Goal: Find contact information: Find contact information

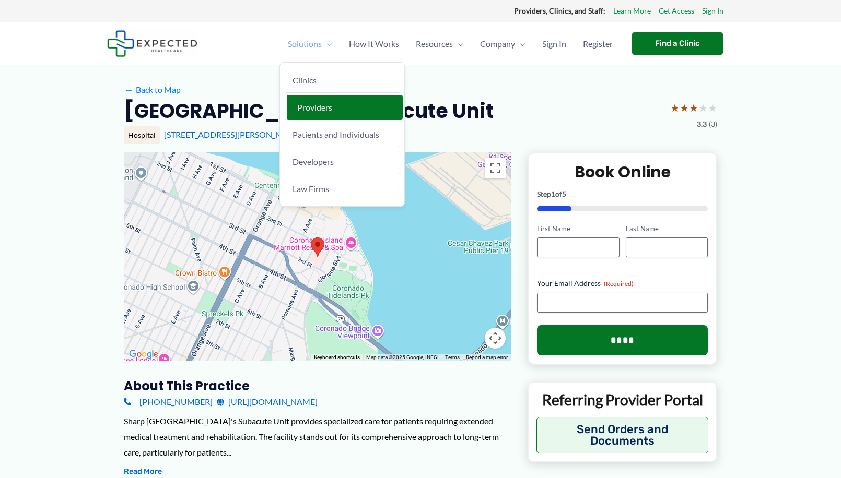
click at [297, 103] on span "Providers" at bounding box center [314, 107] width 35 height 10
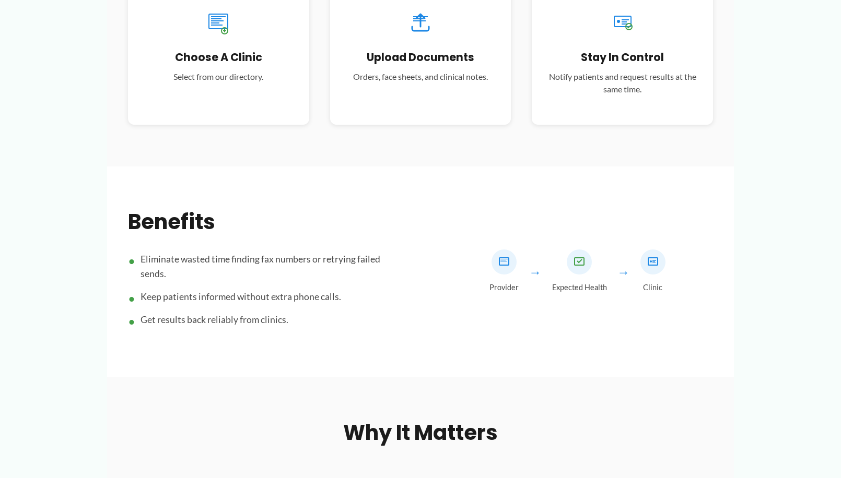
scroll to position [470, 0]
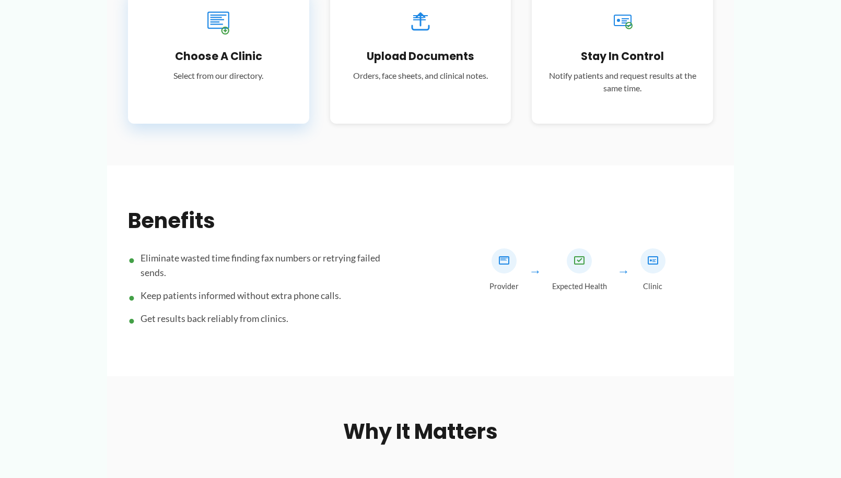
click at [178, 82] on p "Select from our directory." at bounding box center [219, 75] width 150 height 13
click at [226, 124] on div "Choose a Clinic Select from our directory." at bounding box center [218, 56] width 181 height 136
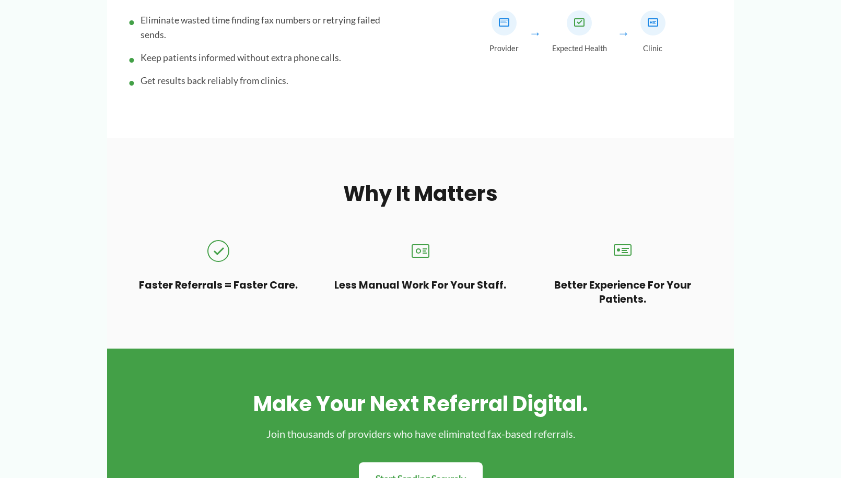
scroll to position [527, 0]
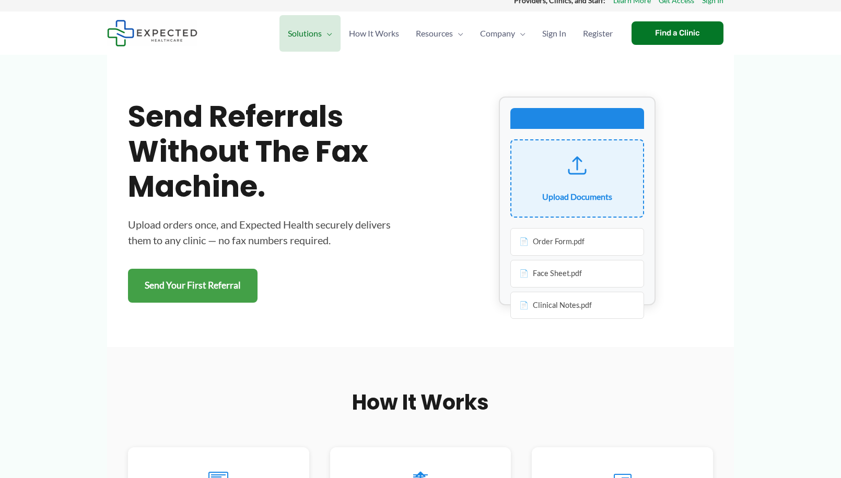
scroll to position [0, 0]
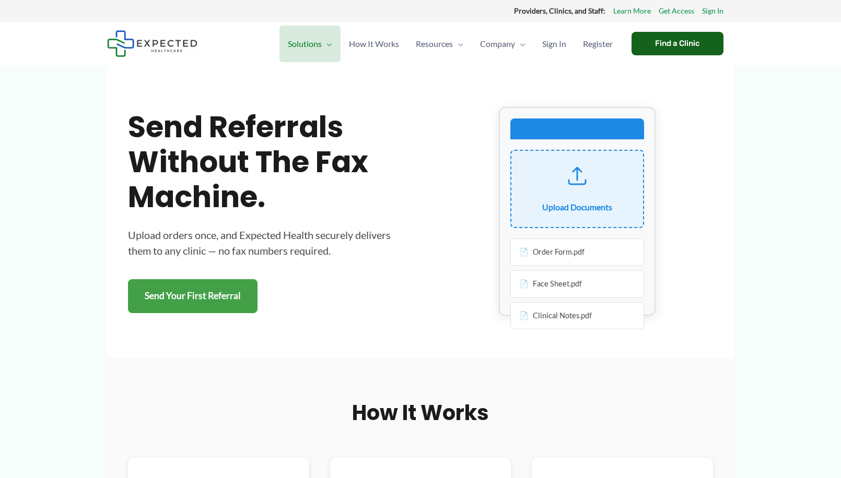
click at [685, 55] on div "Find a Clinic" at bounding box center [677, 43] width 92 height 23
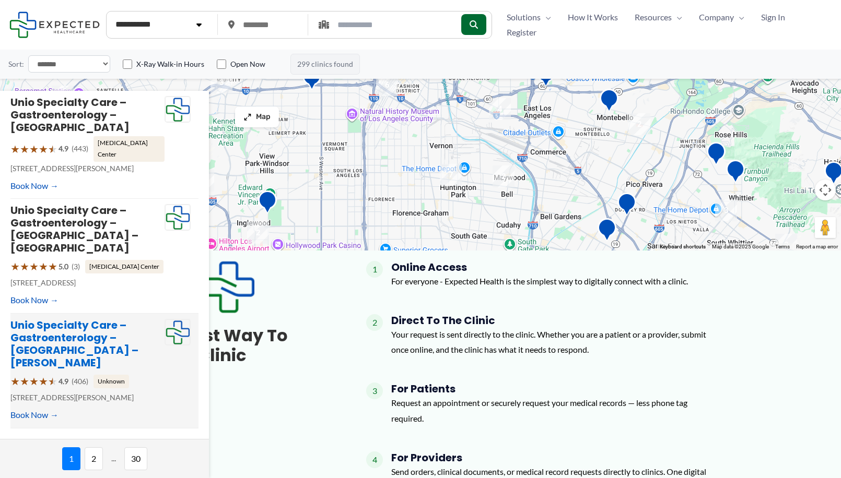
scroll to position [313, 0]
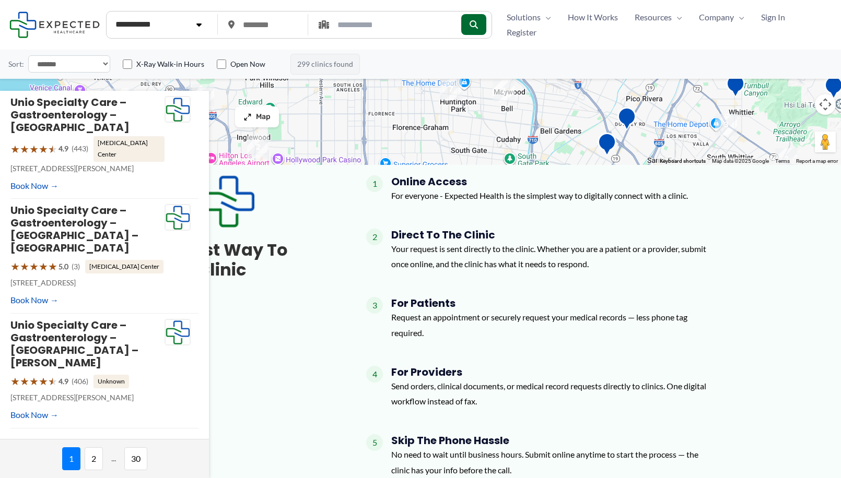
click at [99, 458] on span "2" at bounding box center [94, 459] width 18 height 23
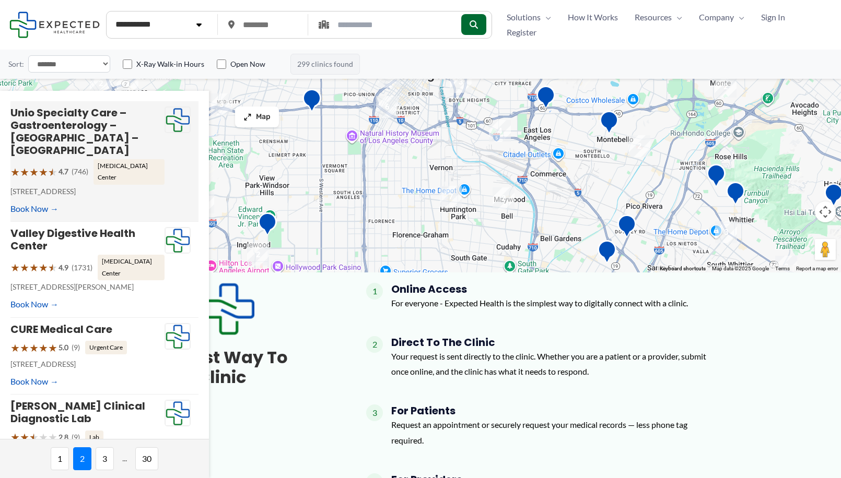
scroll to position [0, 0]
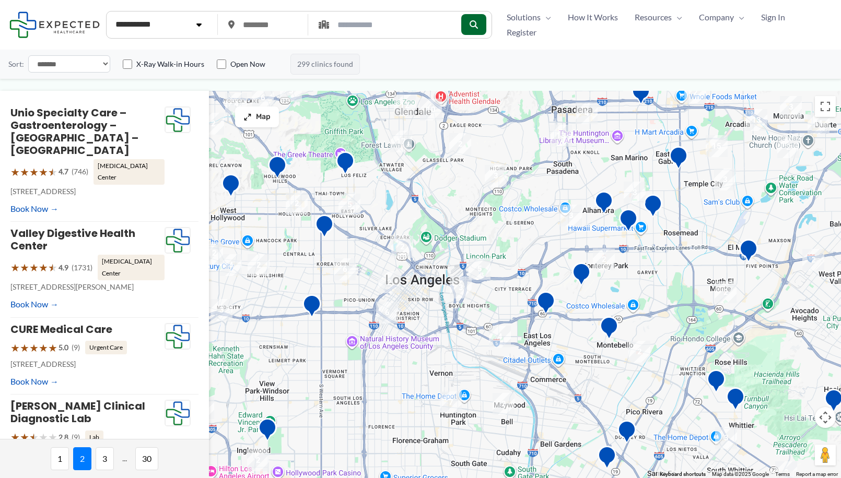
click at [108, 73] on select "**********" at bounding box center [69, 63] width 82 height 17
click at [386, 32] on input "text" at bounding box center [390, 25] width 112 height 18
click at [240, 34] on input "text" at bounding box center [270, 25] width 66 height 22
click at [264, 33] on input "text" at bounding box center [270, 25] width 66 height 22
paste input "*****"
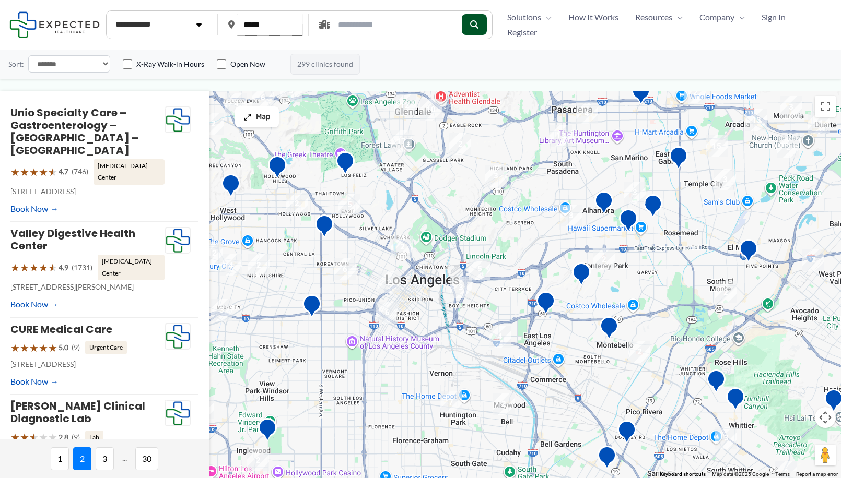
type input "*****"
click at [461, 35] on button "submit" at bounding box center [473, 24] width 25 height 21
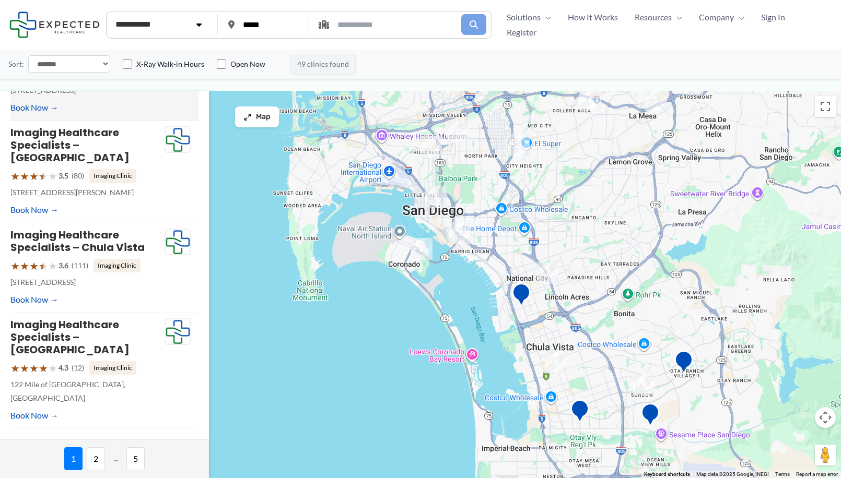
scroll to position [771, 0]
click at [104, 454] on span "2" at bounding box center [96, 459] width 18 height 23
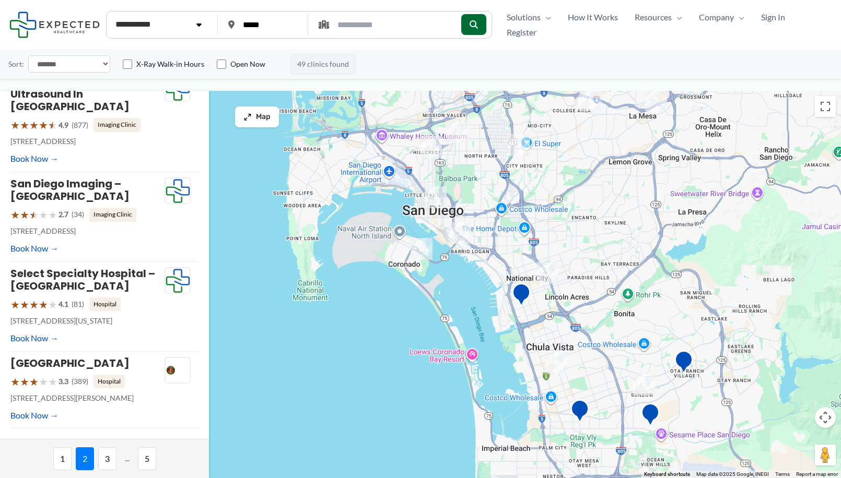
scroll to position [737, 0]
click at [108, 460] on span "3" at bounding box center [107, 459] width 18 height 23
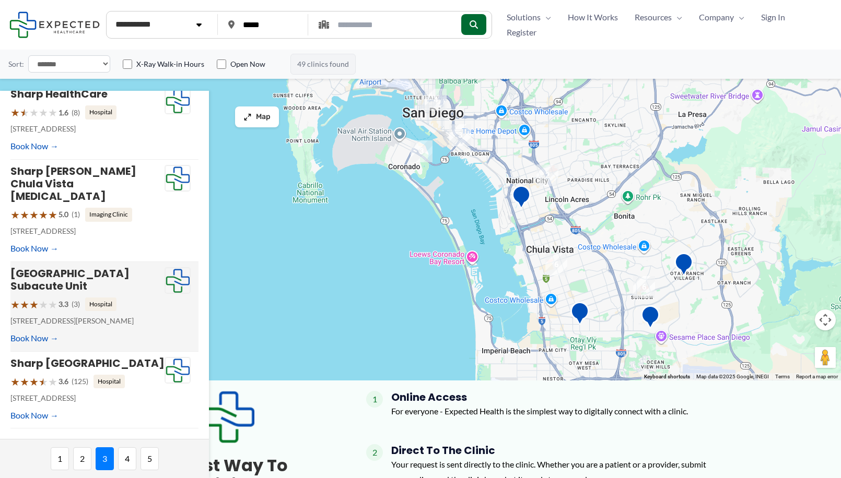
scroll to position [104, 0]
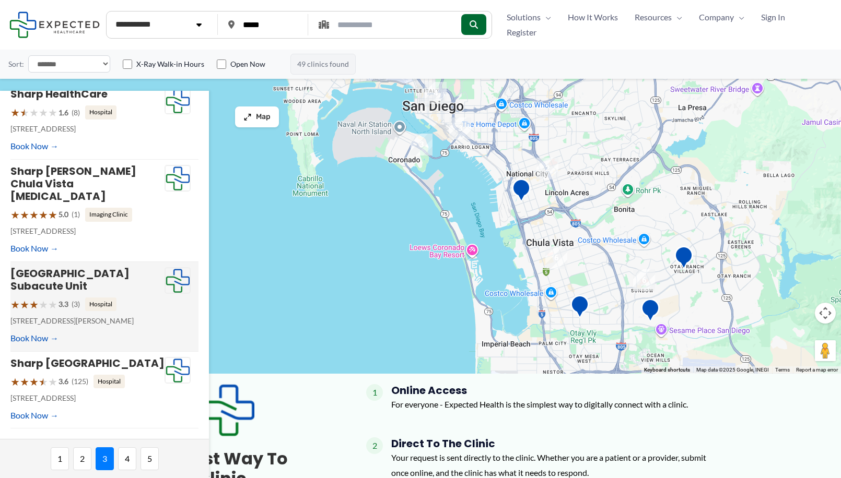
click at [148, 295] on div "★ ★ ★ ★ ★ 3.3 (3) Hospital" at bounding box center [87, 304] width 154 height 19
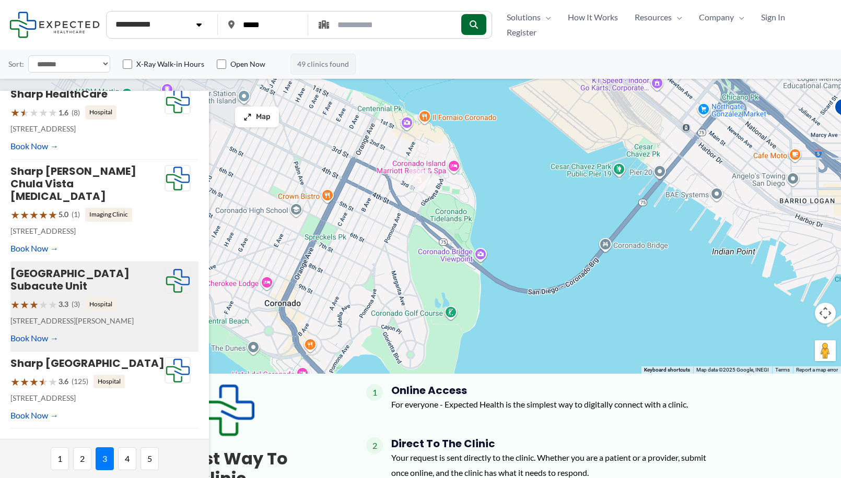
click at [420, 178] on img "3" at bounding box center [419, 181] width 22 height 22
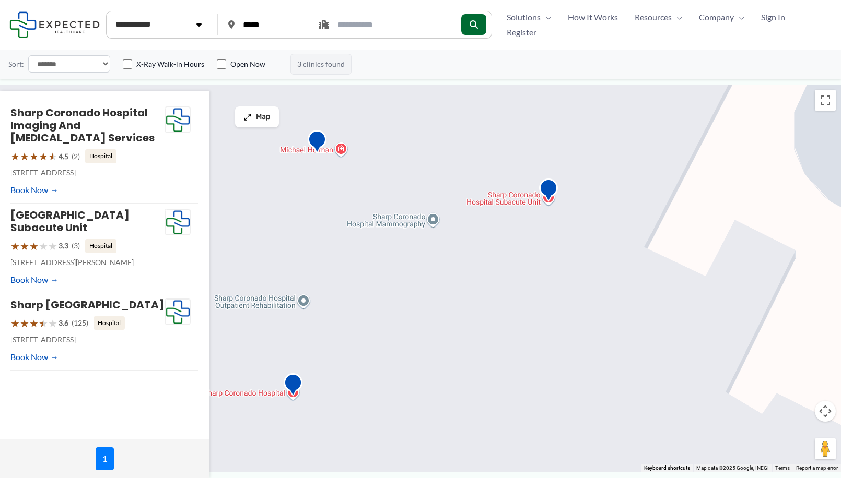
scroll to position [0, 0]
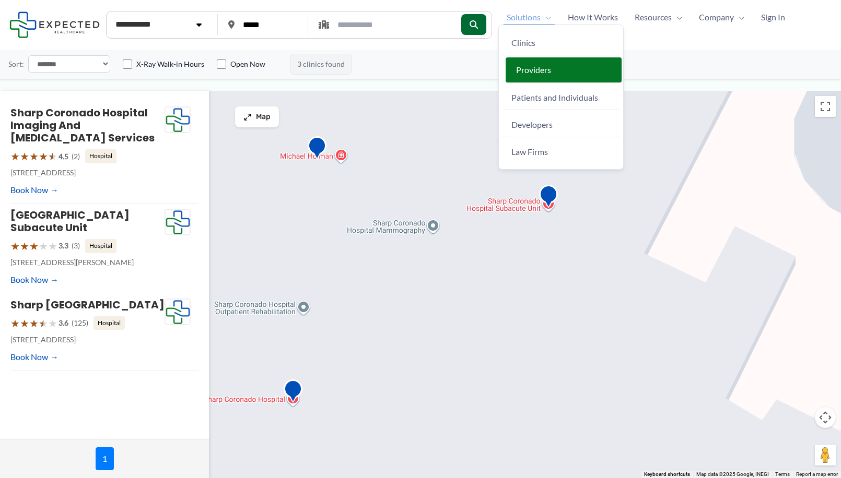
click at [510, 73] on link "Providers" at bounding box center [563, 69] width 116 height 25
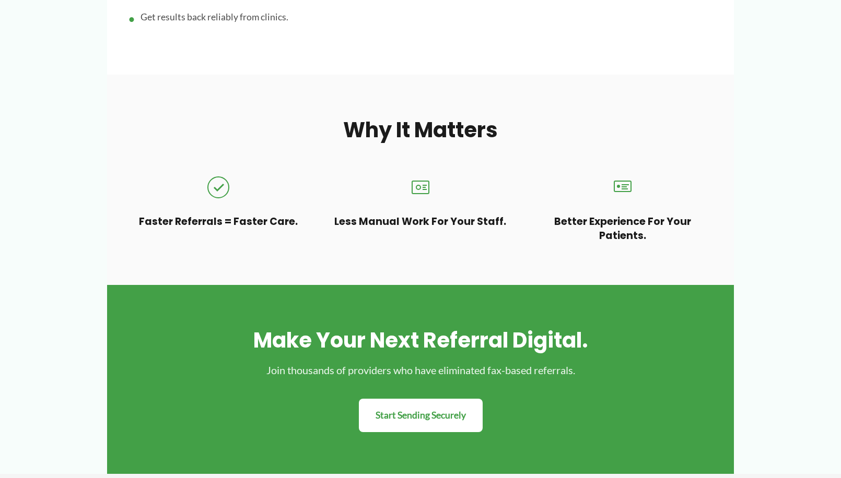
scroll to position [783, 0]
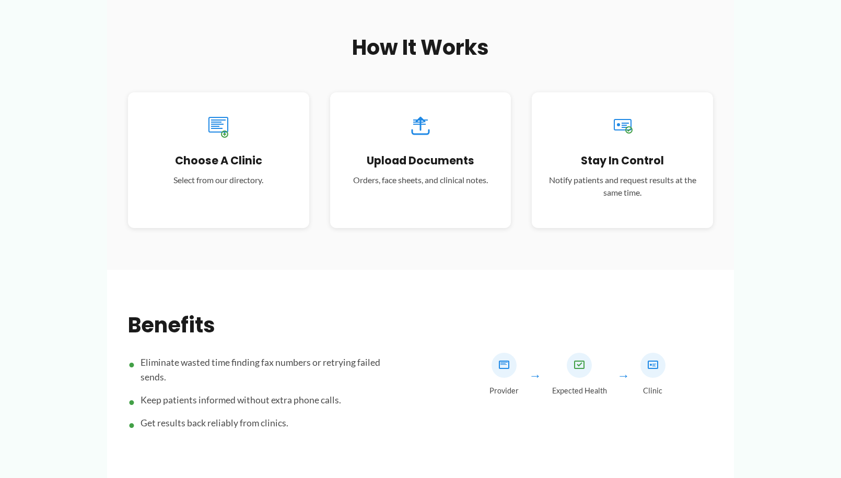
scroll to position [418, 0]
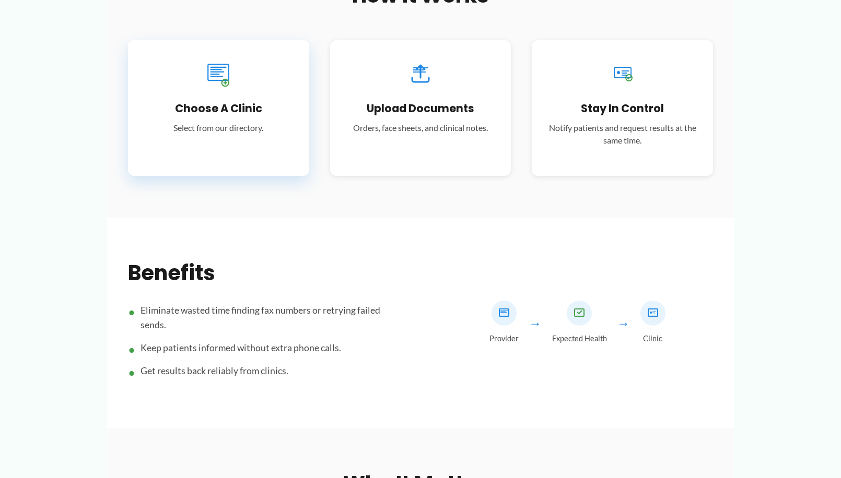
click at [186, 115] on h3 "Choose a Clinic" at bounding box center [219, 108] width 150 height 14
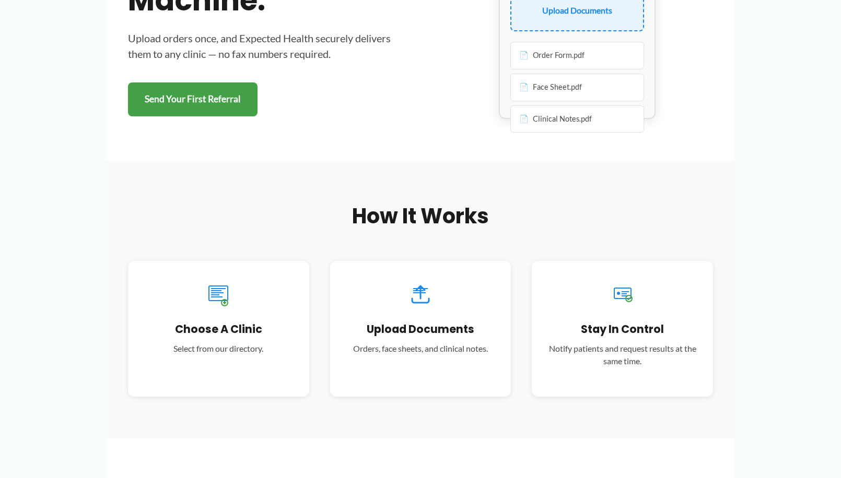
scroll to position [0, 0]
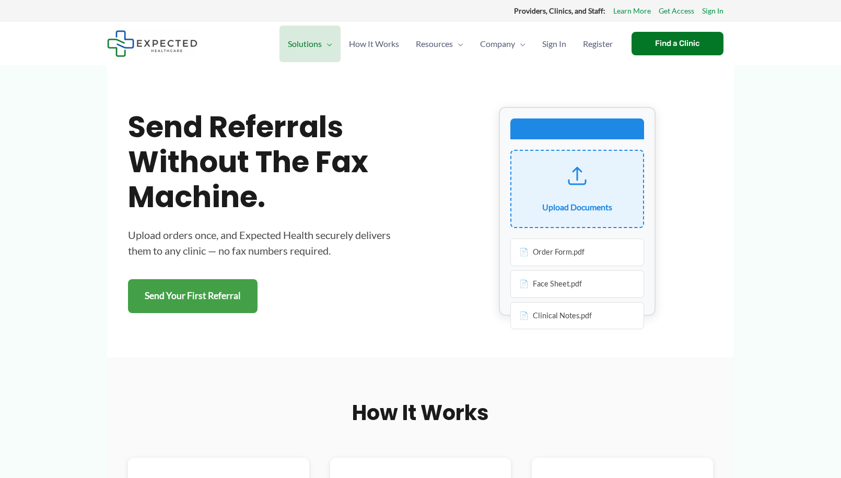
click at [150, 57] on img at bounding box center [152, 43] width 90 height 27
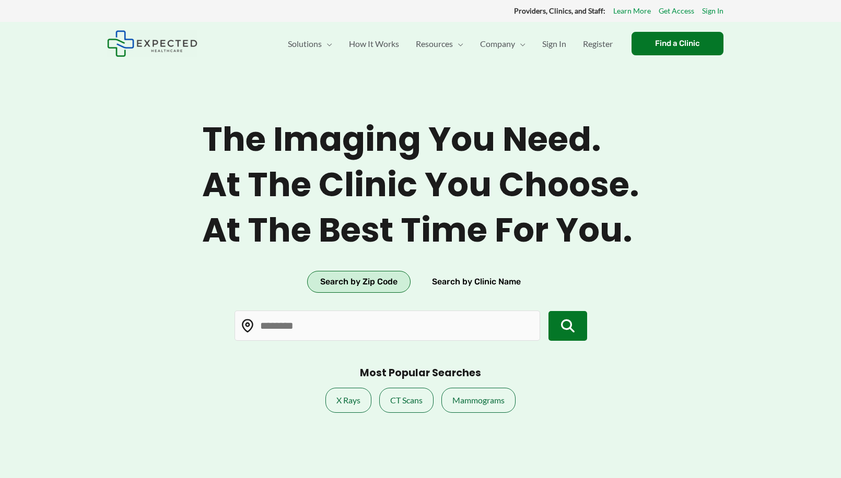
type input "*****"
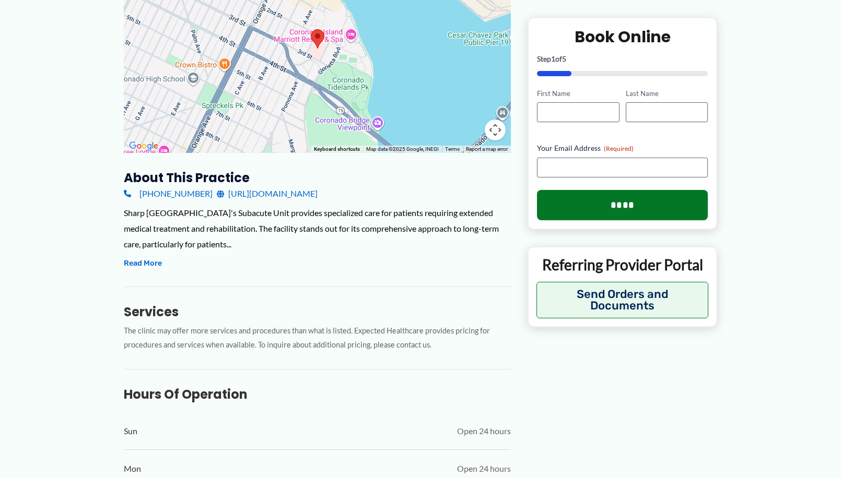
scroll to position [209, 0]
click at [220, 201] on div "[PHONE_NUMBER] [URL][DOMAIN_NAME]" at bounding box center [317, 193] width 387 height 16
copy div "[PHONE_NUMBER]"
